Goal: Information Seeking & Learning: Find specific fact

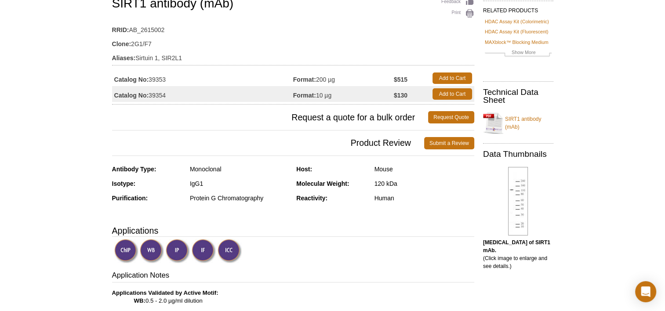
scroll to position [74, 0]
drag, startPoint x: 398, startPoint y: 199, endPoint x: 282, endPoint y: 190, distance: 115.5
click at [283, 190] on div "Antibody Type: Monoclonal Isotype: IgG1 Purification: Protein G Chromatography …" at bounding box center [293, 190] width 362 height 50
drag, startPoint x: 282, startPoint y: 190, endPoint x: 389, endPoint y: 219, distance: 110.4
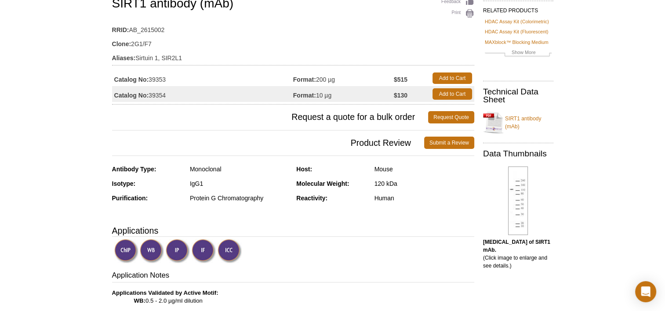
click at [388, 205] on div "Reactivity: Human" at bounding box center [385, 201] width 178 height 15
drag, startPoint x: 394, startPoint y: 204, endPoint x: 294, endPoint y: 202, distance: 100.7
click at [294, 202] on div "Antibody Type: Monoclonal Isotype: IgG1 Purification: Protein G Chromatography …" at bounding box center [293, 190] width 362 height 50
drag, startPoint x: 294, startPoint y: 202, endPoint x: 332, endPoint y: 217, distance: 41.6
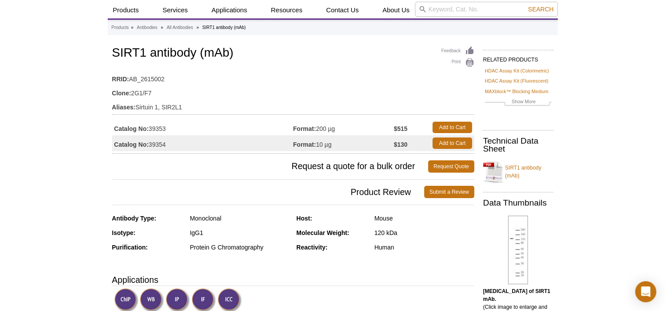
scroll to position [0, 0]
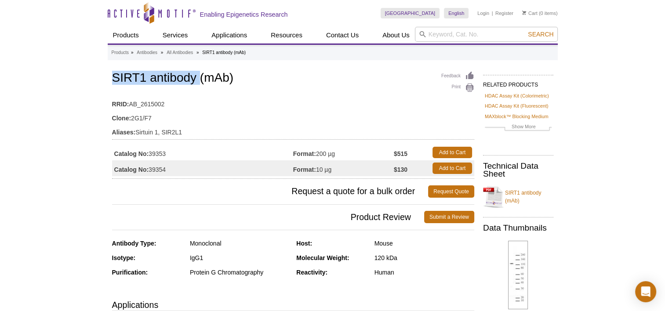
drag, startPoint x: 197, startPoint y: 81, endPoint x: 109, endPoint y: 77, distance: 88.1
copy h1 "SIRT1 antibody"
click at [299, 100] on td "RRID: AB_2615002" at bounding box center [293, 102] width 362 height 14
click at [187, 53] on link "All Antibodies" at bounding box center [180, 53] width 26 height 8
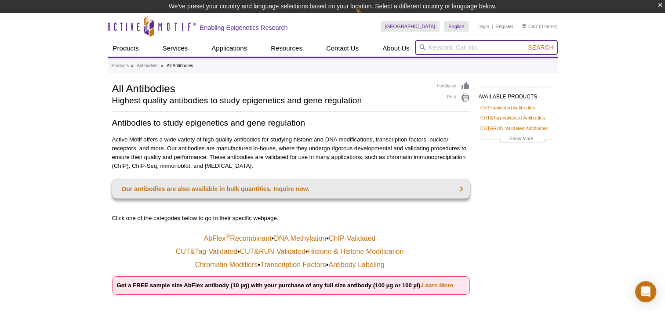
click at [445, 49] on input "search" at bounding box center [486, 47] width 143 height 15
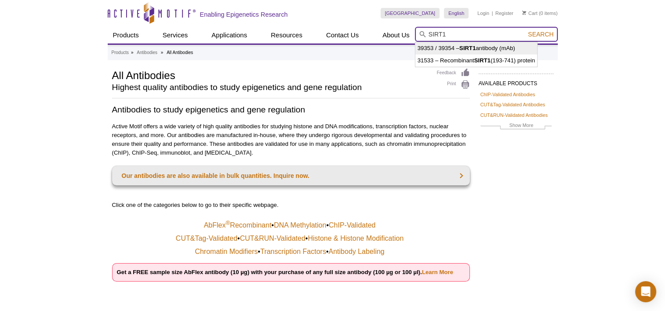
type input "SIRT1"
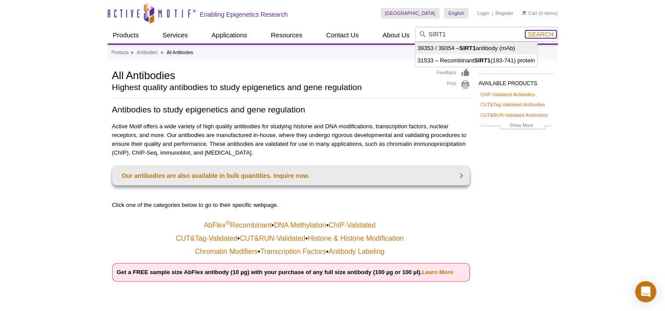
click at [547, 33] on span "Search" at bounding box center [541, 34] width 26 height 7
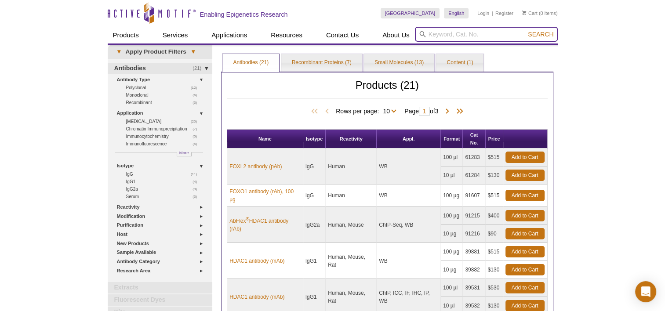
click at [443, 36] on input "search" at bounding box center [486, 34] width 143 height 15
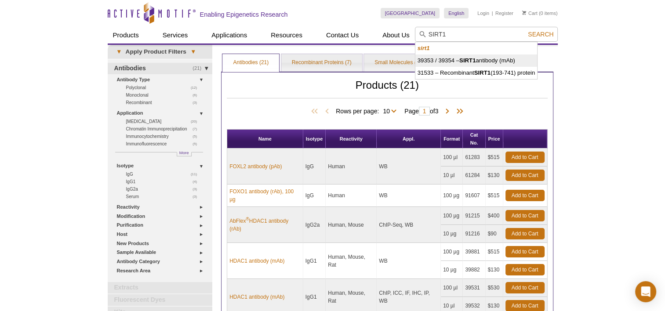
click at [467, 56] on li "39353 / 39354 – SIRT1 antibody (mAb)" at bounding box center [477, 61] width 122 height 12
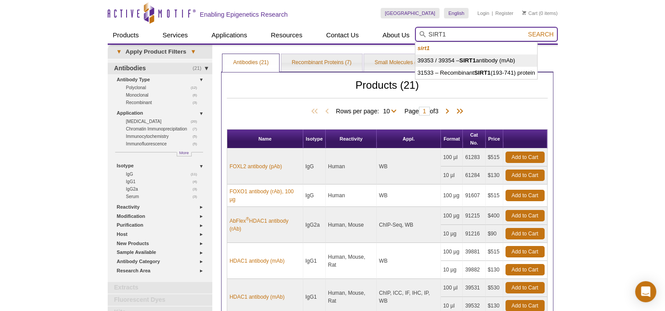
type input "39353 / 39354 – SIRT1 antibody (mAb)"
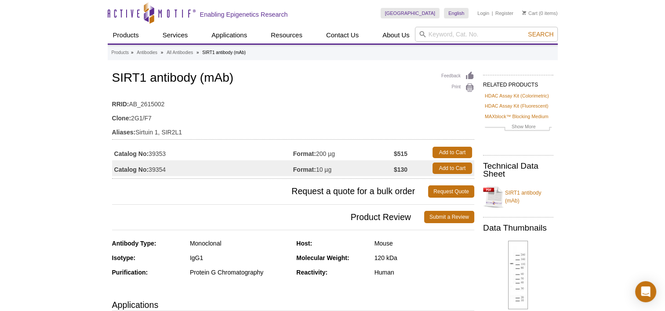
drag, startPoint x: 168, startPoint y: 168, endPoint x: 150, endPoint y: 168, distance: 18.5
click at [150, 168] on td "Catalog No: 39354" at bounding box center [202, 168] width 181 height 16
drag, startPoint x: 150, startPoint y: 168, endPoint x: 200, endPoint y: 209, distance: 65.0
click at [201, 209] on h3 "Product Review Submit a Review" at bounding box center [293, 217] width 362 height 21
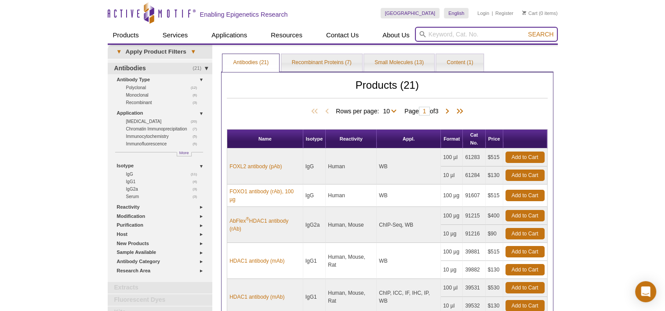
click at [482, 35] on input "search" at bounding box center [486, 34] width 143 height 15
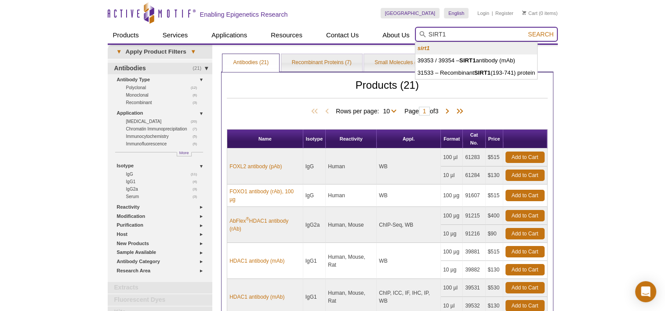
type input "SIRT1"
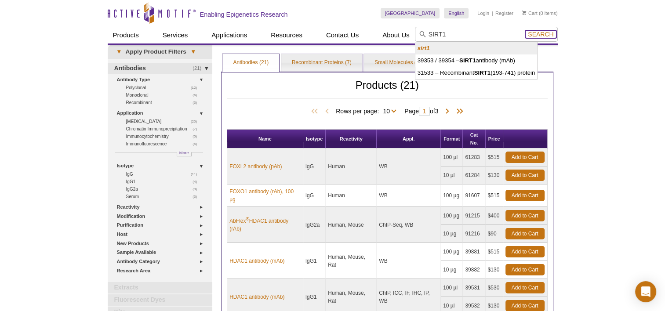
click at [542, 33] on span "Search" at bounding box center [541, 34] width 26 height 7
